Goal: Information Seeking & Learning: Understand process/instructions

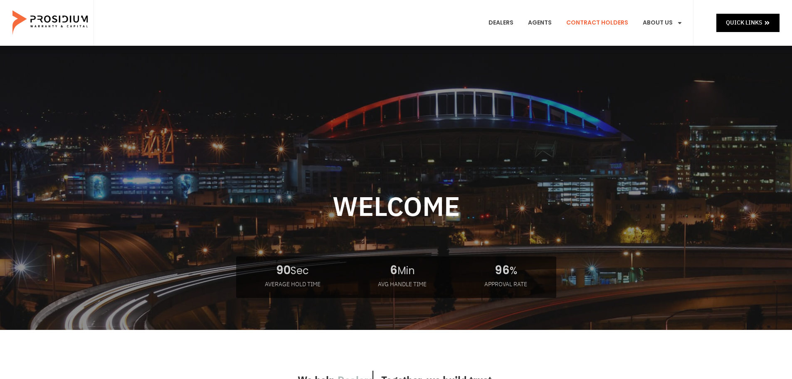
click at [619, 21] on link "Contract Holders" at bounding box center [597, 22] width 74 height 31
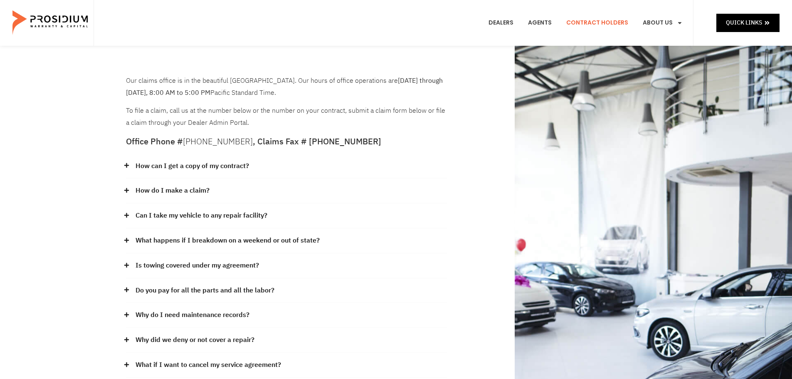
click at [226, 165] on link "How can I get a copy of my contract?" at bounding box center [193, 166] width 114 height 12
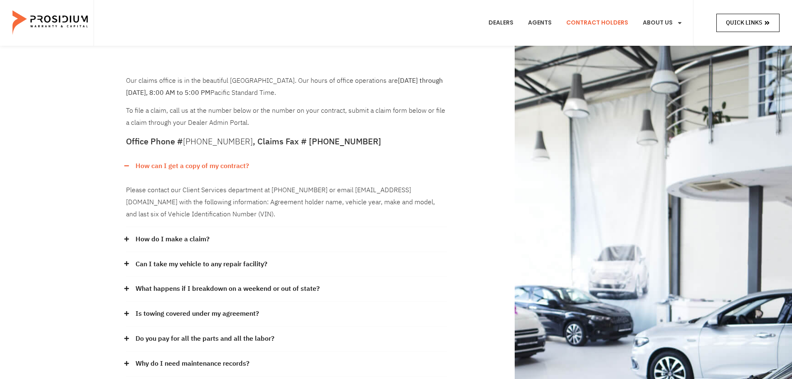
click at [765, 23] on icon at bounding box center [768, 23] width 6 height 6
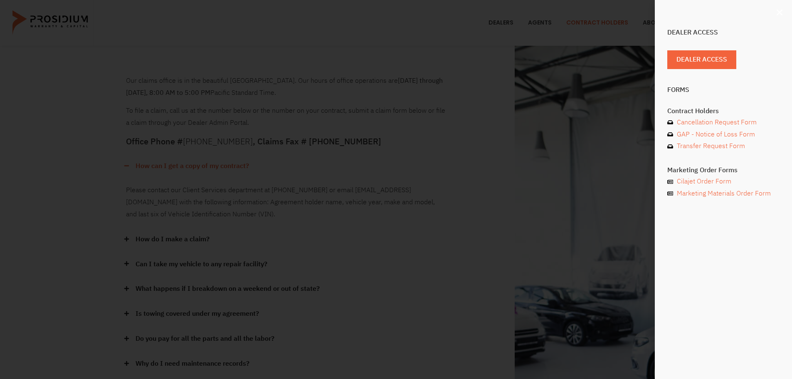
click at [780, 12] on use "Close" at bounding box center [780, 13] width 6 height 6
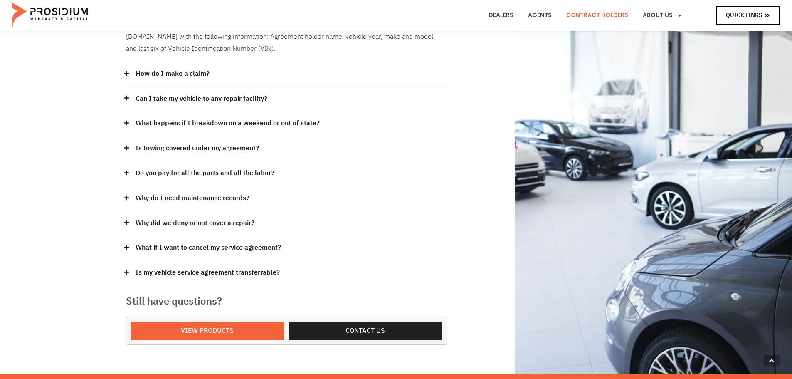
scroll to position [166, 0]
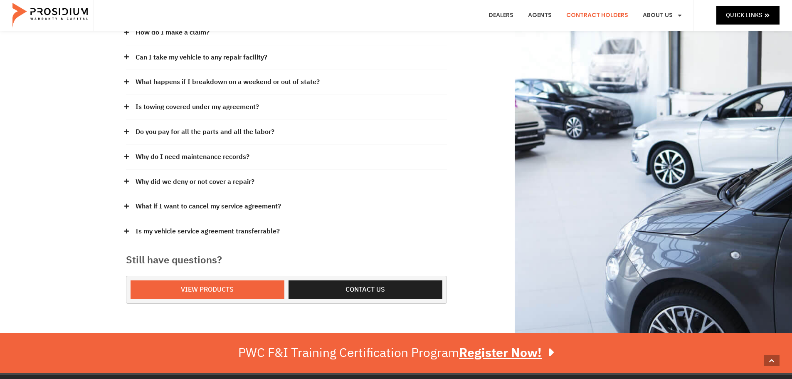
click at [164, 155] on link "Why do I need maintenance records?" at bounding box center [193, 157] width 114 height 12
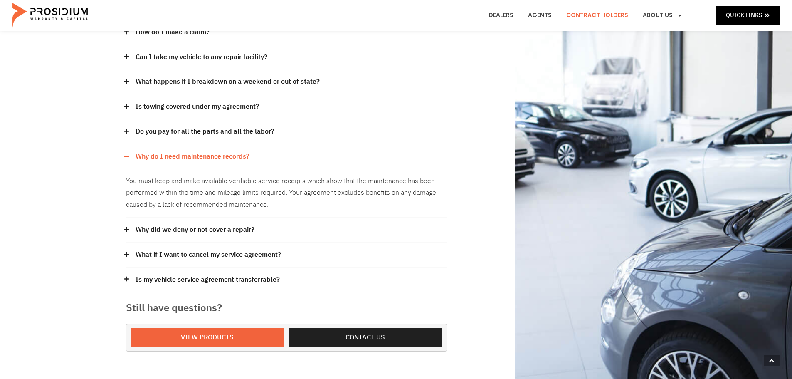
click at [225, 255] on link "What if I want to cancel my service agreement?" at bounding box center [209, 255] width 146 height 12
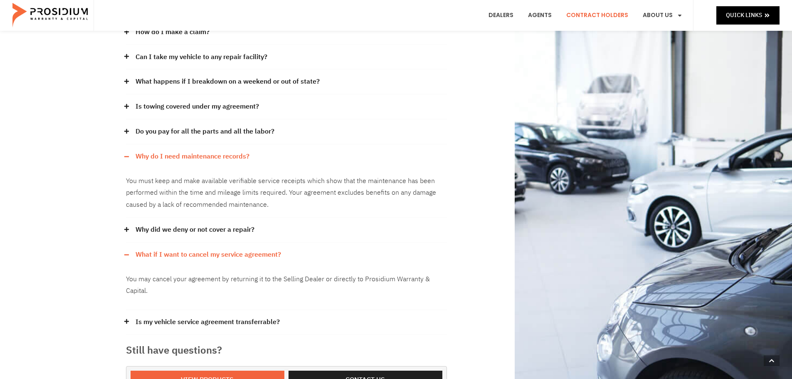
click at [229, 250] on link "What if I want to cancel my service agreement?" at bounding box center [209, 255] width 146 height 12
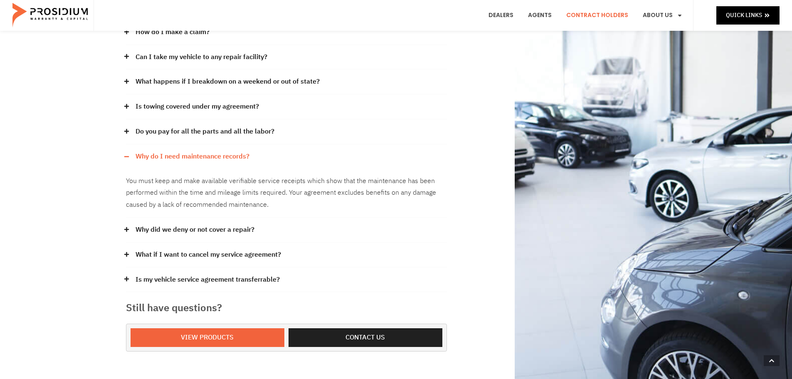
click at [199, 280] on link "Is my vehicle service agreement transferrable?" at bounding box center [208, 280] width 144 height 12
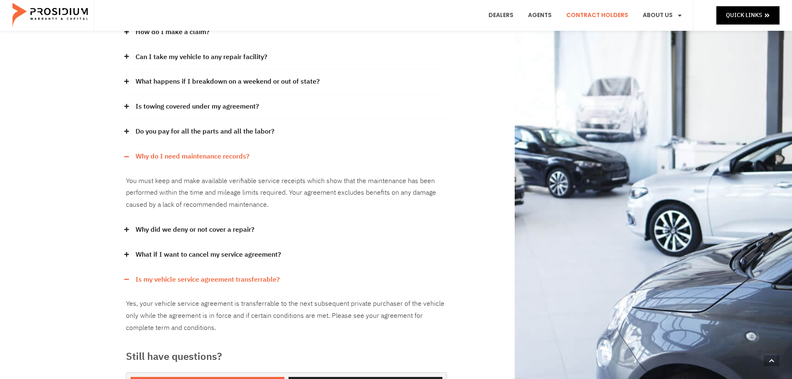
click at [201, 278] on link "Is my vehicle service agreement transferrable?" at bounding box center [208, 280] width 144 height 12
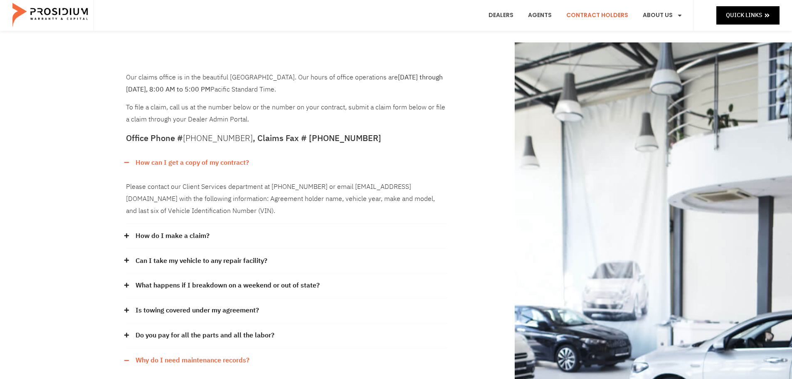
scroll to position [0, 0]
